Goal: Task Accomplishment & Management: Complete application form

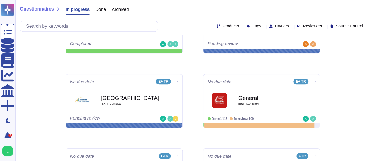
scroll to position [117, 0]
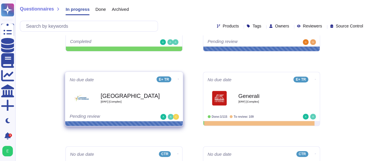
click at [146, 103] on div "Bordeaux [ERF] [Complex]" at bounding box center [130, 98] width 59 height 24
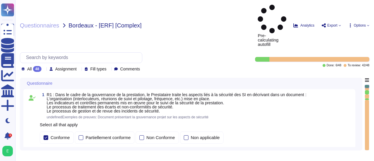
type textarea "Loremip Dolors ametcon a'eli Seddoeius te Incididu ut Laboree d'Magnaaliqua (EN…"
type textarea "Loremip Dolors ametcon adipiscingelitse doe temporin utla e do magnaali en a'mi…"
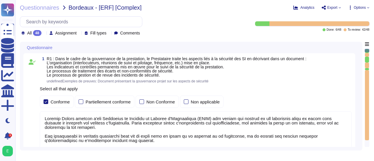
click at [362, 72] on div "Questionnaire 1 R1 : Dans le cadre de la gouvernance de la prestation, le Prest…" at bounding box center [195, 96] width 350 height 109
click at [360, 72] on div "Questionnaire 1 R1 : Dans le cadre de la gouvernance de la prestation, le Prest…" at bounding box center [191, 96] width 343 height 109
click at [363, 57] on div "Questionnaire 1 R1 : Dans le cadre de la gouvernance de la prestation, le Prest…" at bounding box center [195, 96] width 350 height 109
click at [358, 58] on div "1 R1 : Dans le cadre de la gouvernance de la prestation, le Prestataire traite …" at bounding box center [191, 122] width 336 height 138
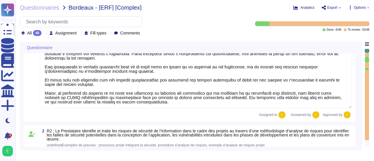
type textarea "Edenred France, en sa qualité de responsable de traitement, audite la conformit…"
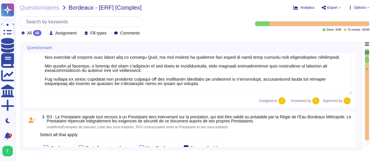
type textarea "Edenred France crée et maintient un inventaire des actifs à l'aide de la Config…"
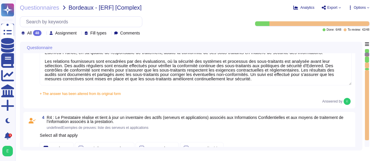
type textarea "Edenred France a mis en place plusieurs dispositifs pour lutter contre l'intrus…"
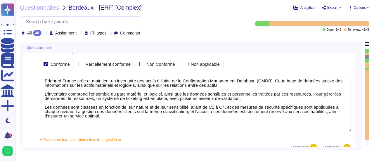
type textarea "Edenred France effectue des analyses quotidiennes et hebdomadaires avec des sol…"
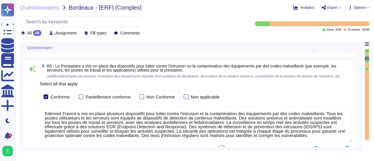
type textarea "Edenred France a mis en place un processus de gestion des correctifs bien défin…"
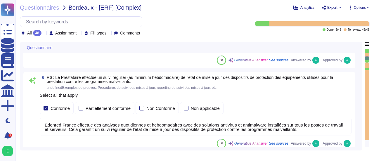
scroll to position [608, 0]
type textarea "Edenred France effectue des scans de vulnérabilités mensuels sur l’ensemble de …"
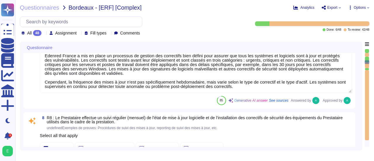
type textarea "Edenred dispose d’une politique de patch management sur laquelle elle s’appuie …"
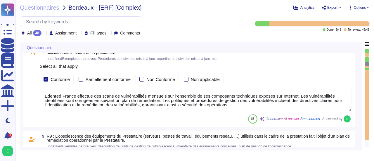
type textarea "La procédure de suivi de l'obsolescence des équipements utilisés dans le cadre …"
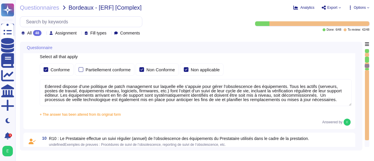
type textarea "Edenred France a mis en place des processus, procédures et mesures techniques p…"
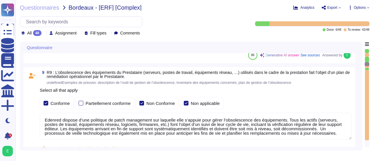
scroll to position [877, 0]
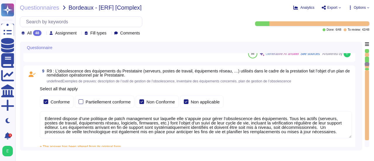
click at [362, 89] on div "Questionnaire 7 R7 : Le Prestataire s’assure que tous les systèmes et logiciels…" at bounding box center [191, 96] width 343 height 109
click at [359, 70] on div "Questionnaire 7 R7 : Le Prestataire s’assure que tous les systèmes et logiciels…" at bounding box center [191, 96] width 343 height 109
click at [362, 66] on div "Questionnaire 7 R7 : Le Prestataire s’assure que tous les systèmes et logiciels…" at bounding box center [195, 96] width 350 height 109
click at [357, 66] on div "9 R9 : L’obsolescence des équipements du Prestataire (serveurs, postes de trava…" at bounding box center [191, 113] width 336 height 96
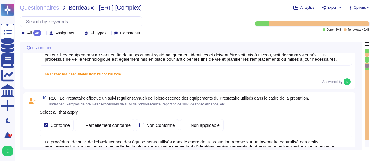
type textarea "Edenred France assure la sécurité physique des locaux hébergeant les équipement…"
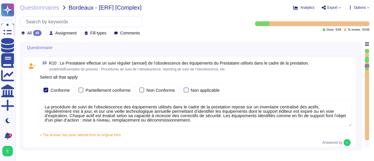
scroll to position [982, 0]
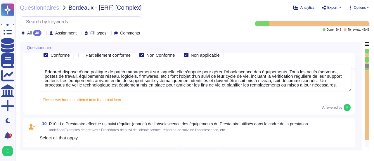
type textarea "Edenred France a mis en place un processus de gestion des correctifs bien défin…"
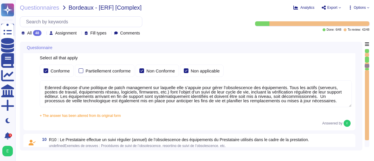
scroll to position [900, 0]
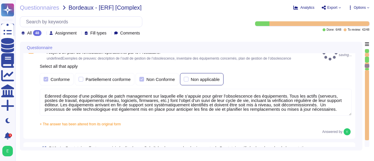
click at [185, 77] on div at bounding box center [186, 79] width 5 height 5
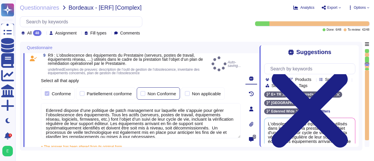
click at [143, 94] on div at bounding box center [143, 93] width 5 height 5
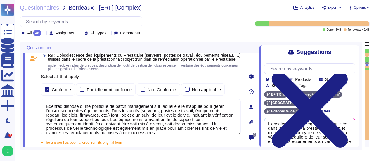
click at [363, 104] on div "Questionnaire 7 R7 : Le Prestataire s’assure que tous les systèmes et logiciels…" at bounding box center [195, 96] width 350 height 109
click at [356, 130] on div "Suggestions Team Products Source type Section Tags E+ TR Edenred+ RH [GEOGRAPHI…" at bounding box center [309, 96] width 99 height 102
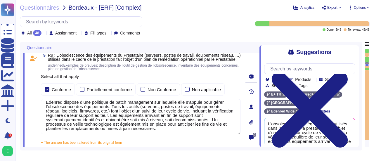
scroll to position [5, 0]
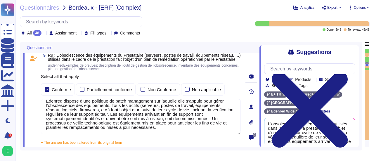
click at [235, 144] on div "+ The answer has been altered from its original form Edenred dispose d’une poli…" at bounding box center [141, 140] width 200 height 7
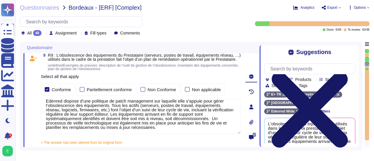
click at [348, 72] on icon at bounding box center [310, 110] width 76 height 76
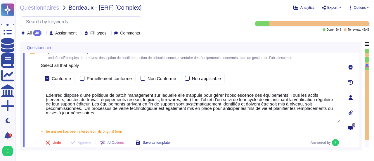
click at [362, 121] on div "Questionnaire 7 R7 : Le Prestataire s’assure que tous les systèmes et logiciels…" at bounding box center [191, 96] width 343 height 109
click at [360, 121] on div "Questionnaire 7 R7 : Le Prestataire s’assure que tous les systèmes et logiciels…" at bounding box center [191, 96] width 343 height 109
click at [362, 82] on div "Questionnaire 7 R7 : Le Prestataire s’assure que tous les systèmes et logiciels…" at bounding box center [191, 96] width 343 height 109
click at [364, 79] on div "Questionnaire 7 R7 : Le Prestataire s’assure que tous les systèmes et logiciels…" at bounding box center [195, 96] width 350 height 109
click at [360, 75] on div "Questionnaire 7 R7 : Le Prestataire s’assure que tous les systèmes et logiciels…" at bounding box center [191, 96] width 343 height 109
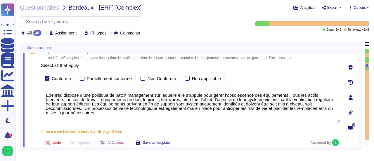
click at [360, 75] on div "Questionnaire 7 R7 : Le Prestataire s’assure que tous les systèmes et logiciels…" at bounding box center [191, 96] width 343 height 109
click at [367, 66] on div at bounding box center [367, 66] width 5 height 4
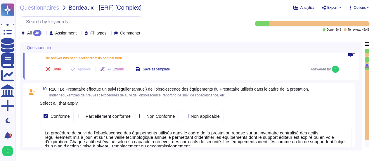
scroll to position [992, 0]
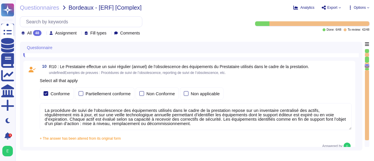
type textarea "Edenred France assure la sécurité physique des locaux hébergeant les équipement…"
click at [368, 66] on div at bounding box center [367, 66] width 5 height 4
click at [368, 70] on div at bounding box center [367, 105] width 4 height 70
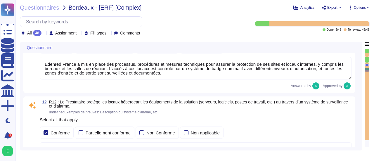
type textarea "Edenred France a mis en place des systèmes de contrôle environnemental dans ses…"
type textarea "Edenred France prend des mesures pour garantir la sécurité de ses équipements p…"
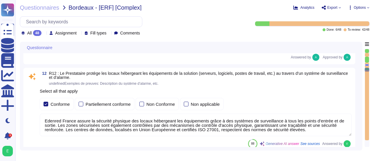
scroll to position [1166, 0]
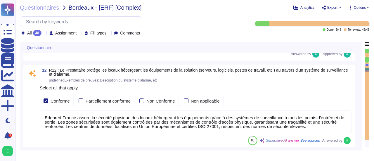
click at [368, 70] on div at bounding box center [367, 70] width 5 height 4
click at [367, 73] on div at bounding box center [367, 105] width 4 height 70
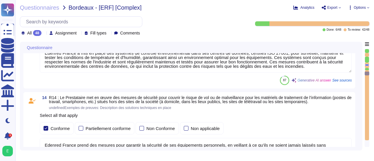
type textarea "Un plan de maintenance est assuré sur nos applications hébergées : les maintena…"
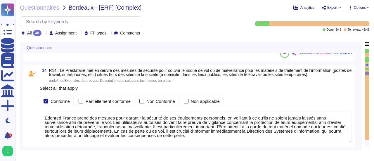
scroll to position [1311, 0]
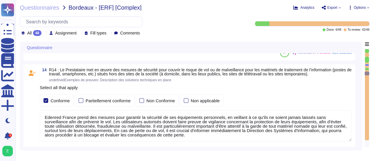
click at [222, 125] on textarea "Edenred France prend des mesures pour garantir la sécurité de ses équipements p…" at bounding box center [196, 125] width 312 height 31
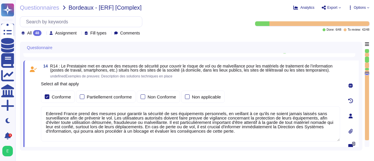
click at [222, 125] on textarea "Edenred France prend des mesures pour garantir la sécurité de ses équipements p…" at bounding box center [190, 123] width 299 height 35
click at [218, 123] on textarea "Edenred France prend des mesures pour garantir la sécurité de ses équipements p…" at bounding box center [190, 123] width 299 height 35
click at [238, 123] on textarea "Edenred France prend des mesures pour garantir la sécurité de ses équipements p…" at bounding box center [190, 123] width 299 height 35
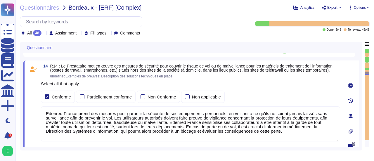
type textarea "Edenred France prend des mesures pour garantir la sécurité de ses équipements p…"
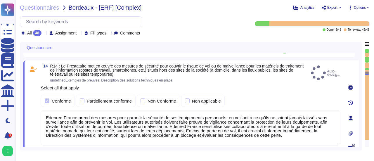
click at [361, 115] on div "Questionnaire 12 R12 : Le Prestataire protège les locaux hébergeant les équipem…" at bounding box center [191, 96] width 343 height 109
click at [360, 116] on div "Questionnaire 12 R12 : Le Prestataire protège les locaux hébergeant les équipem…" at bounding box center [191, 96] width 343 height 109
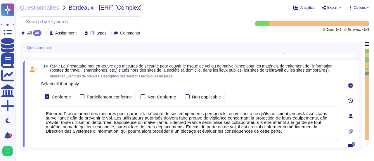
click at [362, 115] on div "Questionnaire 12 R12 : Le Prestataire protège les locaux hébergeant les équipem…" at bounding box center [191, 96] width 343 height 109
click at [364, 115] on div "Questionnaire 12 R12 : Le Prestataire protège les locaux hébergeant les équipem…" at bounding box center [195, 96] width 350 height 109
click at [367, 76] on div at bounding box center [367, 105] width 4 height 70
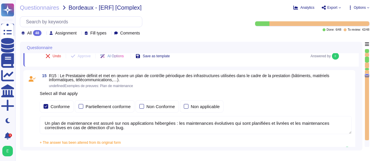
type textarea "Loremip Dolors ame co adipi eli seddoeius temporinc utla et doloremagnaaliqua, …"
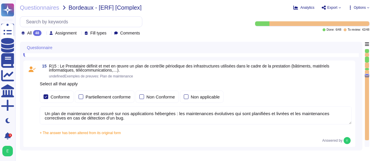
click at [367, 77] on div at bounding box center [367, 105] width 4 height 70
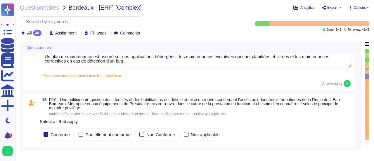
type textarea "Edenred France effectue une revue périodique des accès pour s'assurer que seuls…"
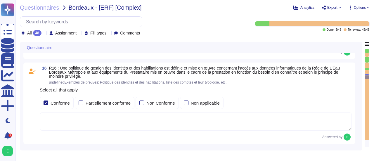
scroll to position [1508, 0]
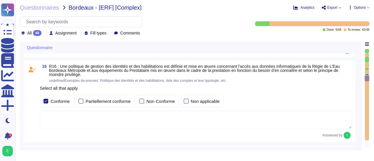
click at [367, 80] on div at bounding box center [367, 78] width 5 height 6
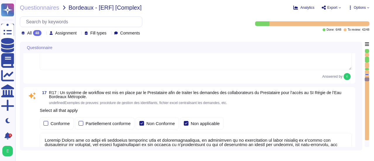
scroll to position [1590, 0]
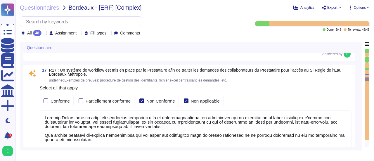
click at [367, 76] on div at bounding box center [367, 105] width 4 height 70
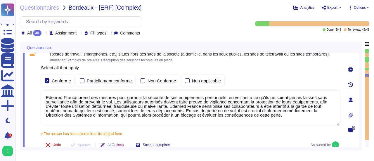
type textarea "Edenred France assure la sécurité physique des locaux hébergeant les équipement…"
type textarea "Edenred France a mis en place des systèmes de contrôle environnemental dans ses…"
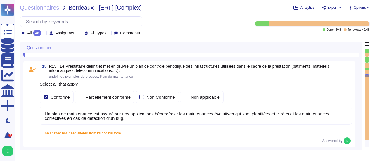
type textarea "Loremip Dolors ame co adipi eli seddoeius temporinc utla et doloremagnaaliqua, …"
click at [367, 76] on div at bounding box center [367, 76] width 5 height 4
click at [360, 77] on div "Questionnaire 13 R13 : Le Prestataire protège ses locaux contre les risques env…" at bounding box center [191, 96] width 343 height 109
click at [362, 86] on div "Questionnaire 13 R13 : Le Prestataire protège ses locaux contre les risques env…" at bounding box center [191, 96] width 343 height 109
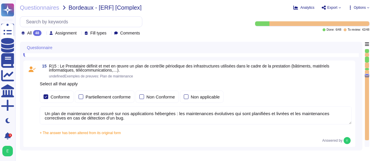
click at [359, 83] on div "Questionnaire 13 R13 : Le Prestataire protège ses locaux contre les risques env…" at bounding box center [191, 96] width 343 height 109
click at [359, 91] on div "Questionnaire 13 R13 : Le Prestataire protège ses locaux contre les risques env…" at bounding box center [191, 96] width 343 height 109
click at [363, 87] on div "Questionnaire 13 R13 : Le Prestataire protège ses locaux contre les risques env…" at bounding box center [195, 96] width 350 height 109
click at [361, 89] on div "Questionnaire 13 R13 : Le Prestataire protège ses locaux contre les risques env…" at bounding box center [191, 96] width 343 height 109
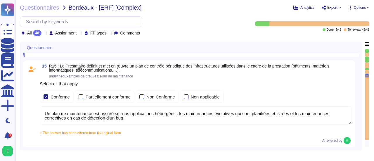
click at [360, 93] on div "Questionnaire 13 R13 : Le Prestataire protège ses locaux contre les risques env…" at bounding box center [191, 96] width 343 height 109
click at [358, 97] on div "15 R15 : Le Prestataire définit et met en œuvre un plan de contrôle périodique …" at bounding box center [191, 104] width 336 height 87
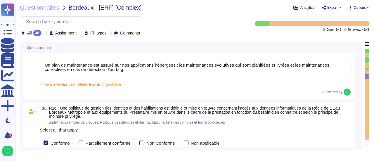
scroll to position [1480, 0]
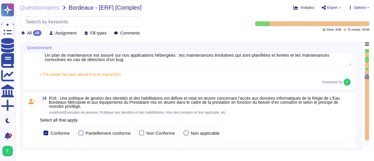
click at [358, 97] on div "16 R16 : Une politique de gestion des identités et des habilitations est défini…" at bounding box center [191, 134] width 336 height 82
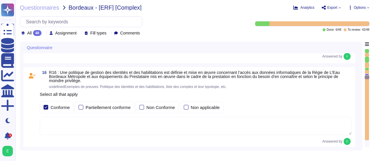
type textarea "Edenred France effectue une revue périodique des accès pour s'assurer que seuls…"
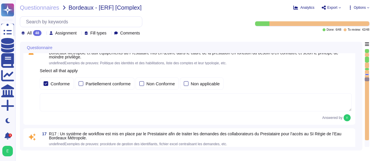
scroll to position [1527, 0]
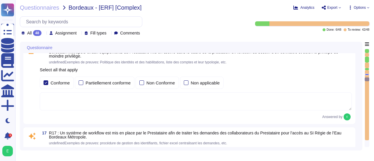
click at [216, 102] on textarea at bounding box center [196, 101] width 312 height 18
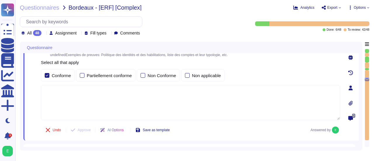
click at [361, 77] on div "Questionnaire 14 R14 : Le Prestataire met en œuvre des mesures de sécurité pour…" at bounding box center [191, 96] width 343 height 109
click at [359, 82] on div "Questionnaire 14 R14 : Le Prestataire met en œuvre des mesures de sécurité pour…" at bounding box center [191, 96] width 343 height 109
click at [361, 79] on div "Questionnaire 14 R14 : Le Prestataire met en œuvre des mesures de sécurité pour…" at bounding box center [191, 96] width 343 height 109
click at [274, 88] on textarea at bounding box center [190, 102] width 299 height 35
click at [361, 82] on div "Questionnaire 14 R14 : Le Prestataire met en œuvre des mesures de sécurité pour…" at bounding box center [191, 96] width 343 height 109
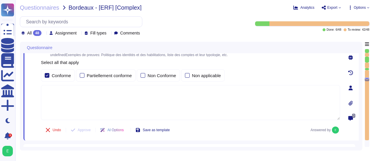
click at [358, 84] on div "0" at bounding box center [351, 88] width 16 height 99
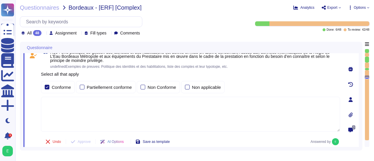
scroll to position [1503, 0]
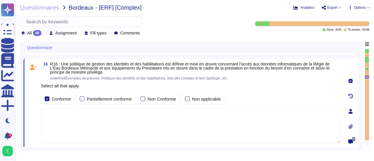
click at [148, 115] on textarea at bounding box center [190, 125] width 299 height 35
click at [111, 73] on span "R16 : Une politique de gestion des identités et des habilitations est définie e…" at bounding box center [195, 71] width 290 height 18
drag, startPoint x: 107, startPoint y: 75, endPoint x: 92, endPoint y: 71, distance: 15.2
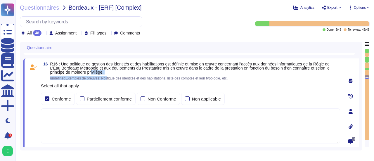
click at [92, 71] on span "R16 : Une politique de gestion des identités et des habilitations est définie e…" at bounding box center [195, 71] width 290 height 18
click at [113, 72] on span "R16 : Une politique de gestion des identités et des habilitations est définie e…" at bounding box center [195, 68] width 290 height 12
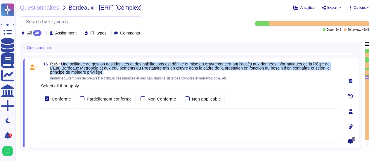
drag, startPoint x: 60, startPoint y: 62, endPoint x: 109, endPoint y: 73, distance: 49.9
click at [109, 73] on span "R16 : Une politique de gestion des identités et des habilitations est définie e…" at bounding box center [195, 68] width 290 height 12
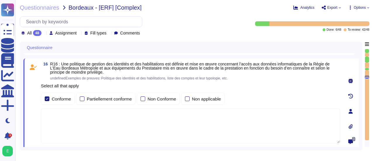
click at [63, 111] on textarea at bounding box center [190, 125] width 299 height 35
click at [50, 113] on textarea at bounding box center [190, 125] width 299 height 35
paste textarea "Loremip Dolors ametcons adi elitseddo ei tempori utl etdolorem al eni adminimve…"
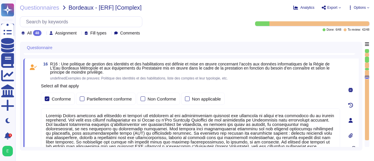
scroll to position [1513, 0]
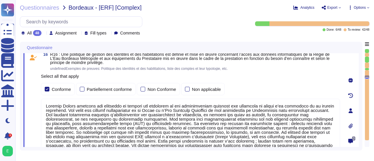
click at [137, 109] on textarea at bounding box center [190, 125] width 299 height 53
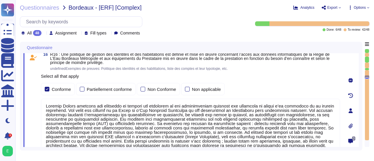
click at [254, 110] on textarea at bounding box center [190, 125] width 299 height 53
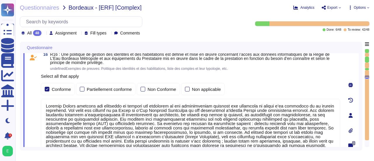
type textarea "Loremip Dolors ametcons adi elitseddo ei tempori utl etdolorem al eni adminimve…"
click at [341, 129] on div "16 R16 : Une politique de gestion des identités et des habilitations est défini…" at bounding box center [191, 115] width 336 height 133
click at [342, 129] on div "16 R16 : Une politique de gestion des identités et des habilitations est défini…" at bounding box center [191, 115] width 336 height 133
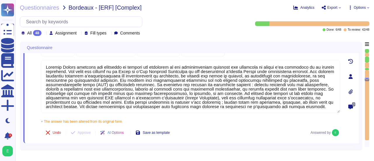
type textarea "Edenred France effectue une revue périodique des accès pour s'assurer que seuls…"
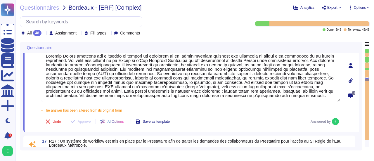
scroll to position [1560, 0]
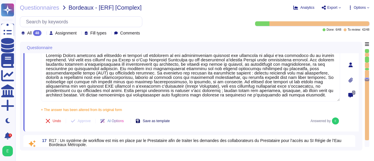
click at [164, 121] on span "Save as template" at bounding box center [156, 121] width 27 height 4
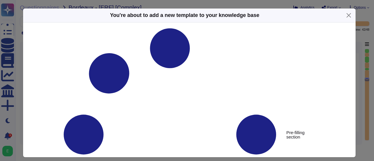
type textarea "R16 : Une politique de gestion des identités et des habilitations est définie e…"
type textarea "Loremip Dolors ametcons adi elitseddo ei tempori utl etdolorem al eni adminimve…"
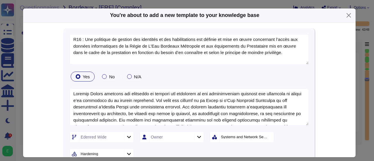
click at [127, 137] on icon at bounding box center [129, 137] width 4 height 2
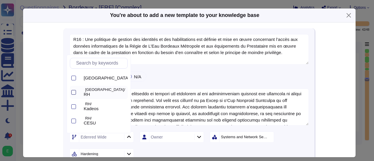
click at [73, 93] on div at bounding box center [73, 92] width 5 height 5
click at [72, 108] on div at bounding box center [73, 106] width 5 height 5
click at [72, 121] on div at bounding box center [73, 121] width 5 height 5
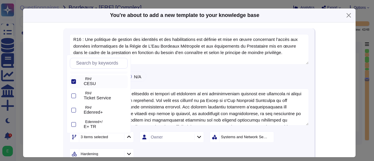
scroll to position [47, 0]
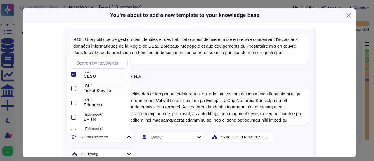
click at [75, 88] on div at bounding box center [73, 88] width 5 height 5
click at [74, 103] on div at bounding box center [73, 103] width 5 height 5
click at [74, 118] on div at bounding box center [73, 117] width 5 height 5
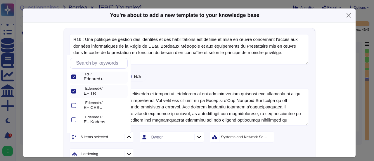
scroll to position [82, 0]
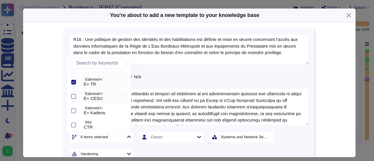
click at [73, 96] on div at bounding box center [73, 96] width 5 height 5
click at [72, 111] on div at bounding box center [73, 110] width 5 height 5
click at [72, 125] on div at bounding box center [73, 125] width 5 height 5
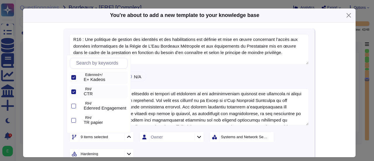
scroll to position [117, 0]
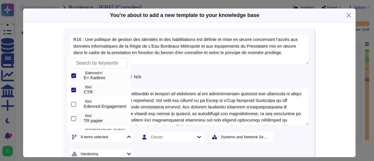
click at [72, 119] on div at bounding box center [73, 118] width 5 height 5
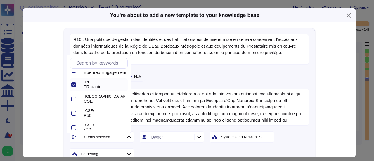
scroll to position [152, 0]
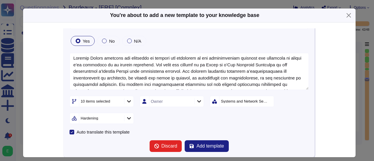
scroll to position [47, 0]
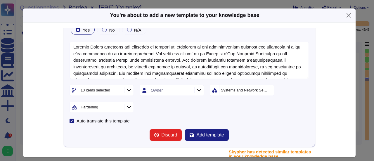
click at [199, 91] on div at bounding box center [198, 90] width 9 height 6
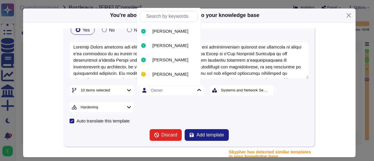
click at [199, 91] on div at bounding box center [198, 90] width 9 height 6
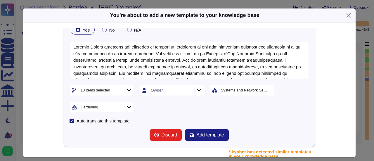
click at [232, 88] on div "Systems and Network Security" at bounding box center [244, 90] width 47 height 4
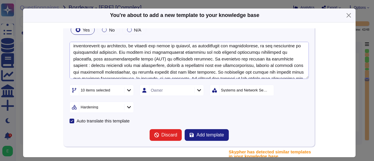
scroll to position [23, 0]
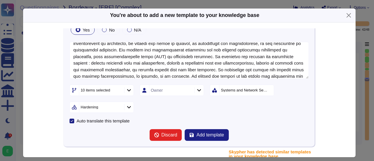
click at [238, 90] on div "Systems and Network Security" at bounding box center [244, 90] width 47 height 4
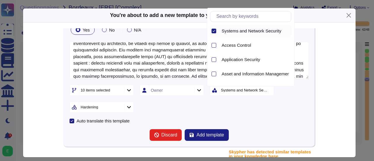
scroll to position [0, 0]
click at [215, 48] on div at bounding box center [214, 45] width 5 height 5
click at [215, 30] on icon at bounding box center [214, 31] width 3 height 2
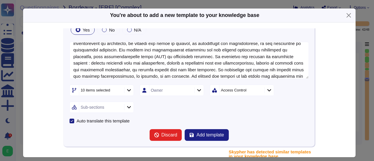
click at [127, 107] on icon at bounding box center [129, 107] width 4 height 2
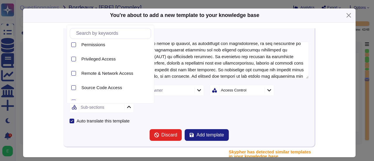
scroll to position [140, 0]
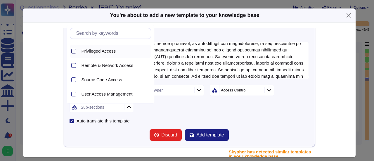
click at [73, 50] on div at bounding box center [73, 51] width 5 height 5
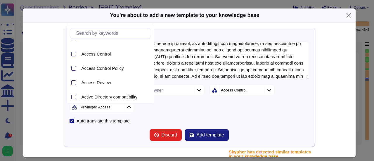
scroll to position [0, 0]
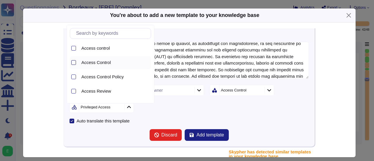
click at [74, 62] on div at bounding box center [73, 62] width 5 height 5
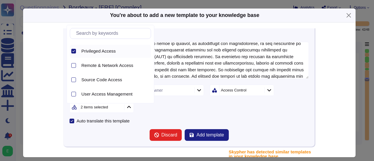
scroll to position [141, 0]
click at [74, 94] on div at bounding box center [73, 93] width 5 height 5
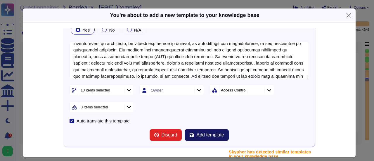
click at [200, 134] on span "Add template" at bounding box center [209, 135] width 27 height 5
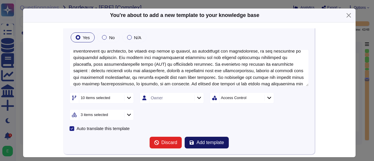
scroll to position [43, 0]
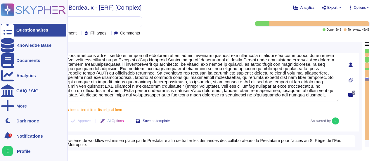
click at [9, 152] on img at bounding box center [7, 151] width 11 height 11
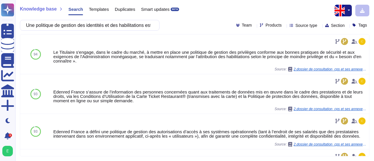
click at [349, 11] on button "button" at bounding box center [348, 11] width 7 height 12
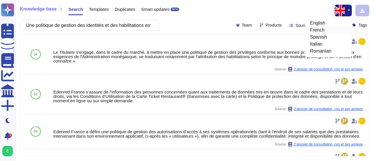
click at [323, 30] on link "French" at bounding box center [328, 30] width 46 height 7
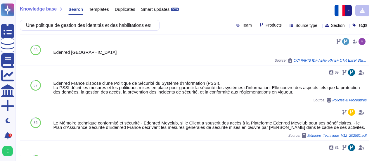
click at [371, 42] on div "Knowledge base Search Templates Duplicates Smart updates BETA Une politique de …" at bounding box center [194, 80] width 359 height 161
click at [284, 26] on icon at bounding box center [284, 26] width 0 height 0
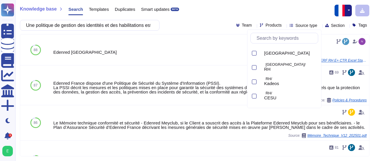
scroll to position [51, 0]
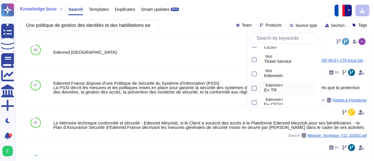
click at [254, 86] on div at bounding box center [254, 88] width 5 height 5
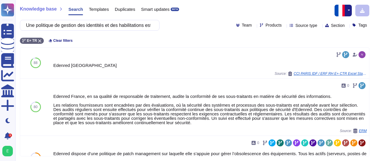
click at [195, 34] on div "Knowledge base Search Templates Duplicates Smart updates BETA Une politique de …" at bounding box center [194, 80] width 359 height 161
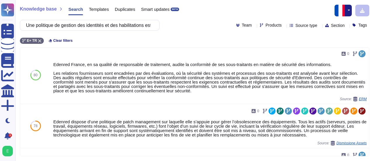
scroll to position [0, 0]
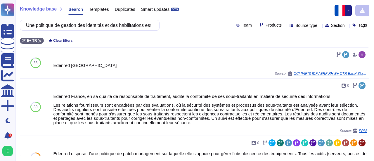
click at [311, 27] on div "Source type" at bounding box center [305, 25] width 30 height 5
click at [320, 26] on icon at bounding box center [320, 26] width 0 height 0
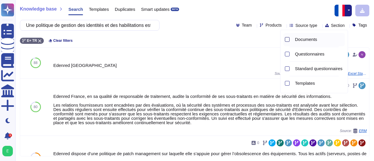
click at [286, 39] on div at bounding box center [287, 39] width 5 height 5
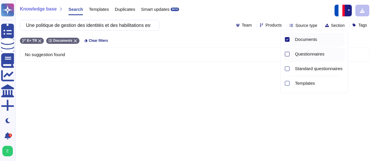
click at [286, 54] on div at bounding box center [287, 54] width 5 height 5
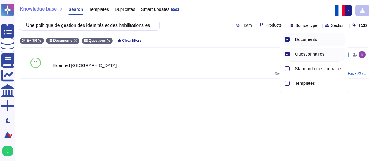
click at [288, 55] on icon at bounding box center [287, 54] width 3 height 3
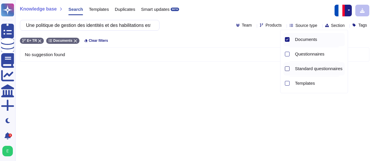
click at [287, 69] on div at bounding box center [287, 68] width 5 height 5
click at [286, 83] on div at bounding box center [287, 83] width 5 height 5
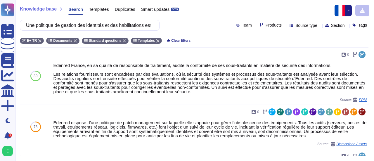
click at [245, 39] on div "E+ TR Documents Standard questions Templates Clear filters" at bounding box center [195, 39] width 350 height 10
